Goal: Transaction & Acquisition: Purchase product/service

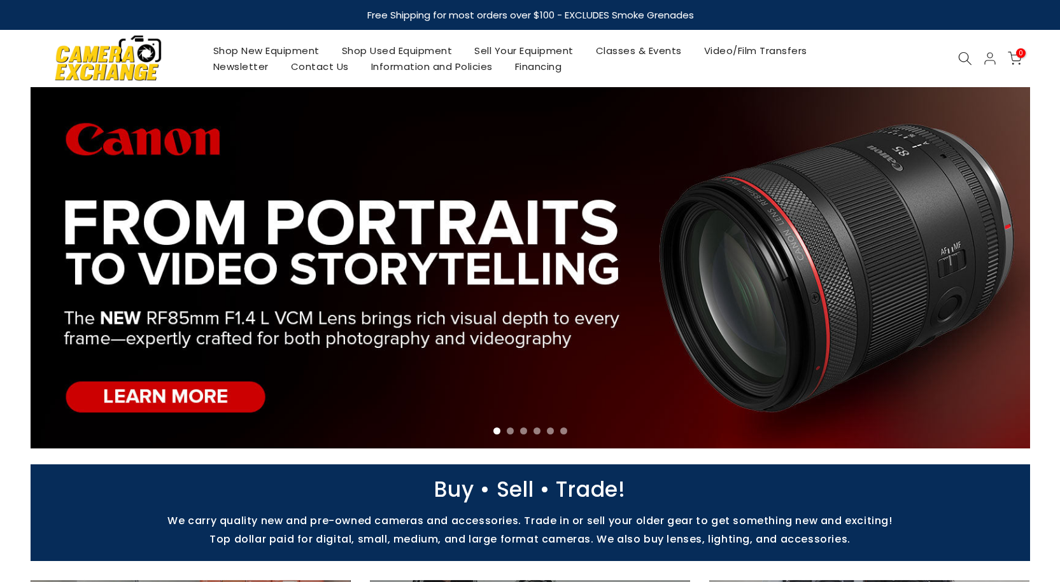
click at [418, 52] on link "Shop Used Equipment" at bounding box center [396, 51] width 133 height 16
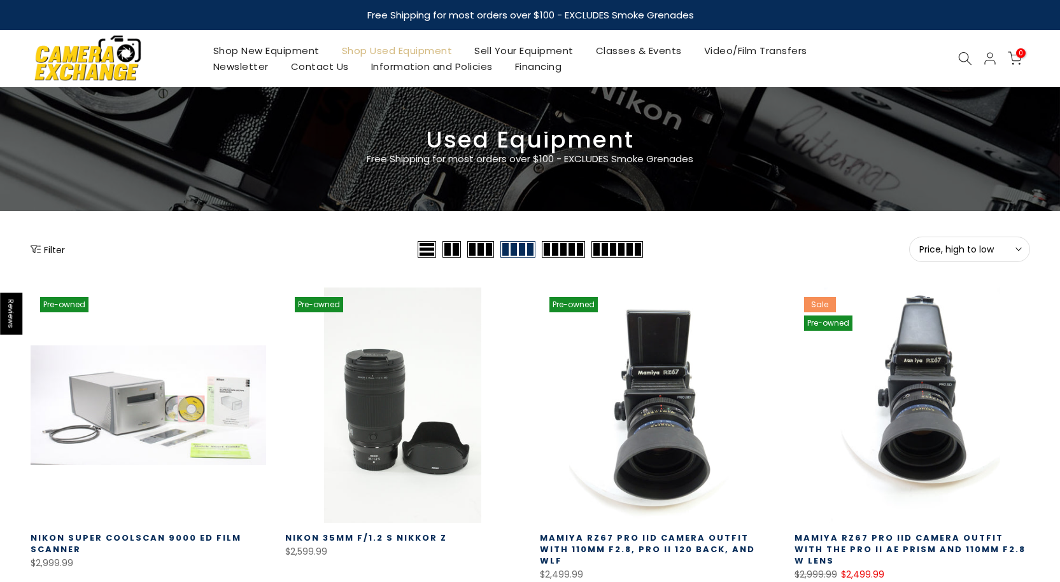
click at [965, 248] on span "Price, high to low" at bounding box center [969, 249] width 101 height 11
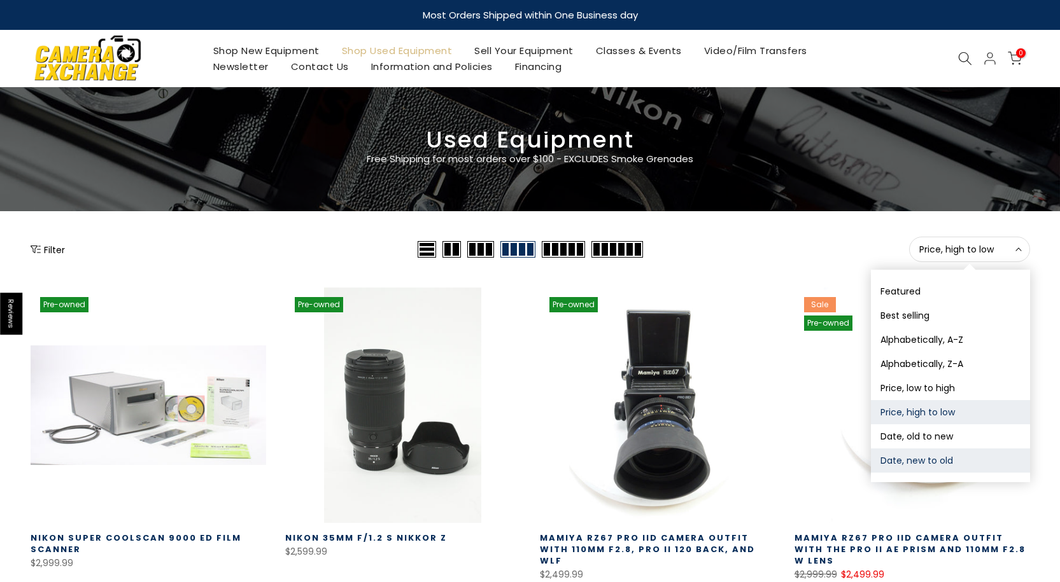
click at [932, 458] on button "Date, new to old" at bounding box center [950, 461] width 159 height 24
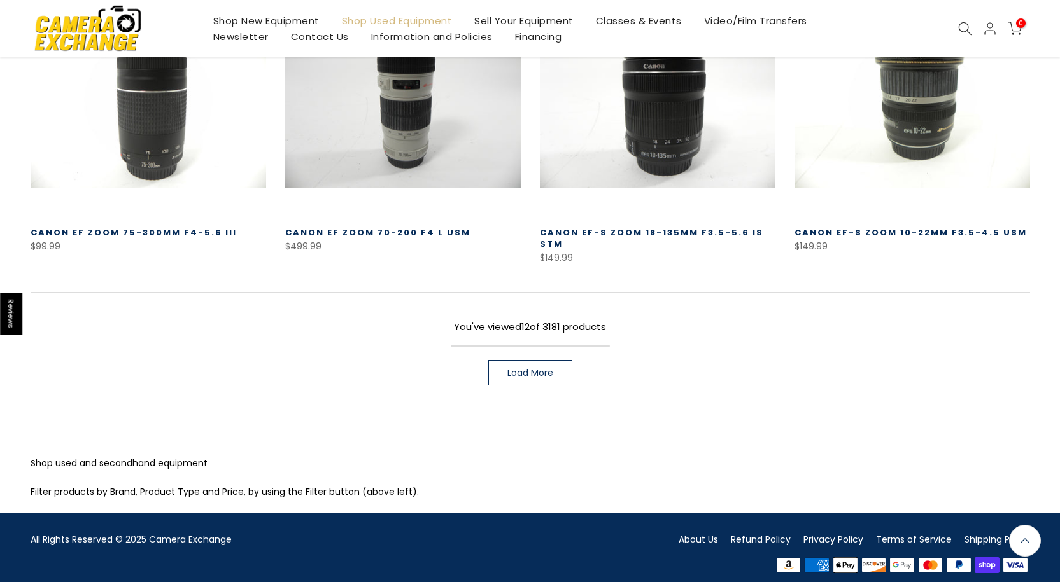
scroll to position [924, 0]
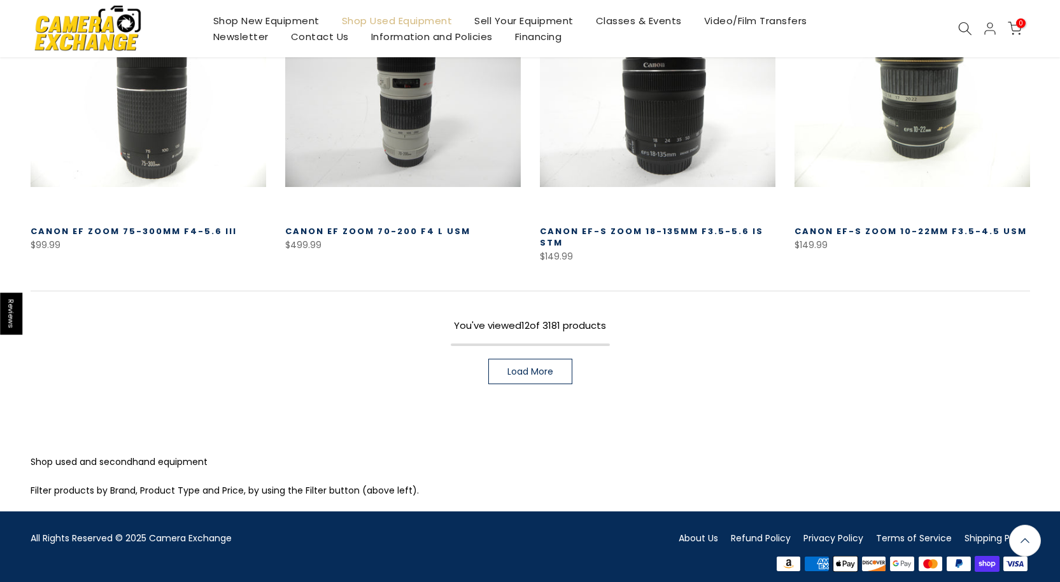
click at [550, 370] on span "Load More" at bounding box center [530, 371] width 46 height 9
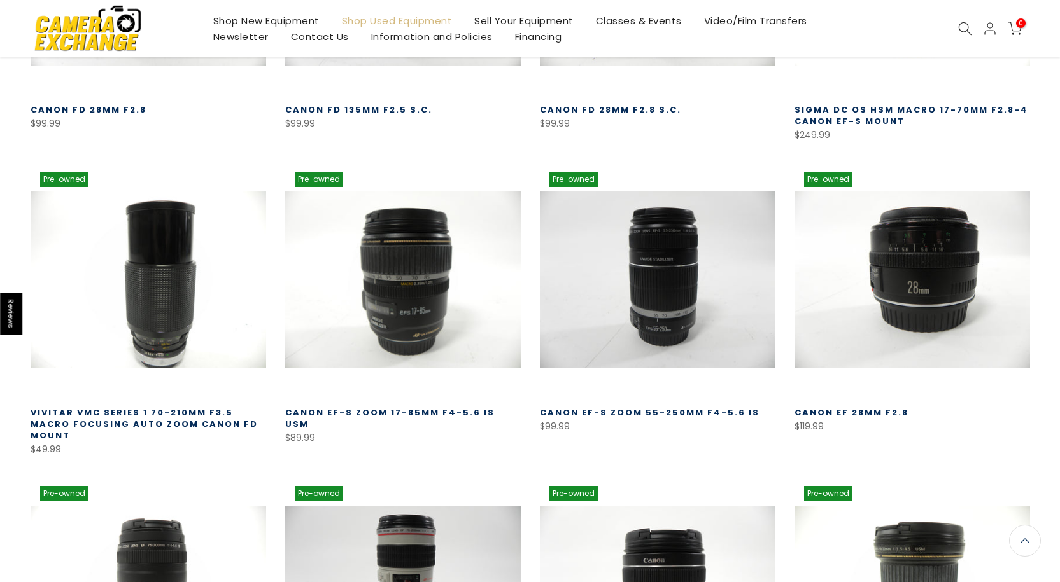
scroll to position [160, 0]
